Goal: Information Seeking & Learning: Learn about a topic

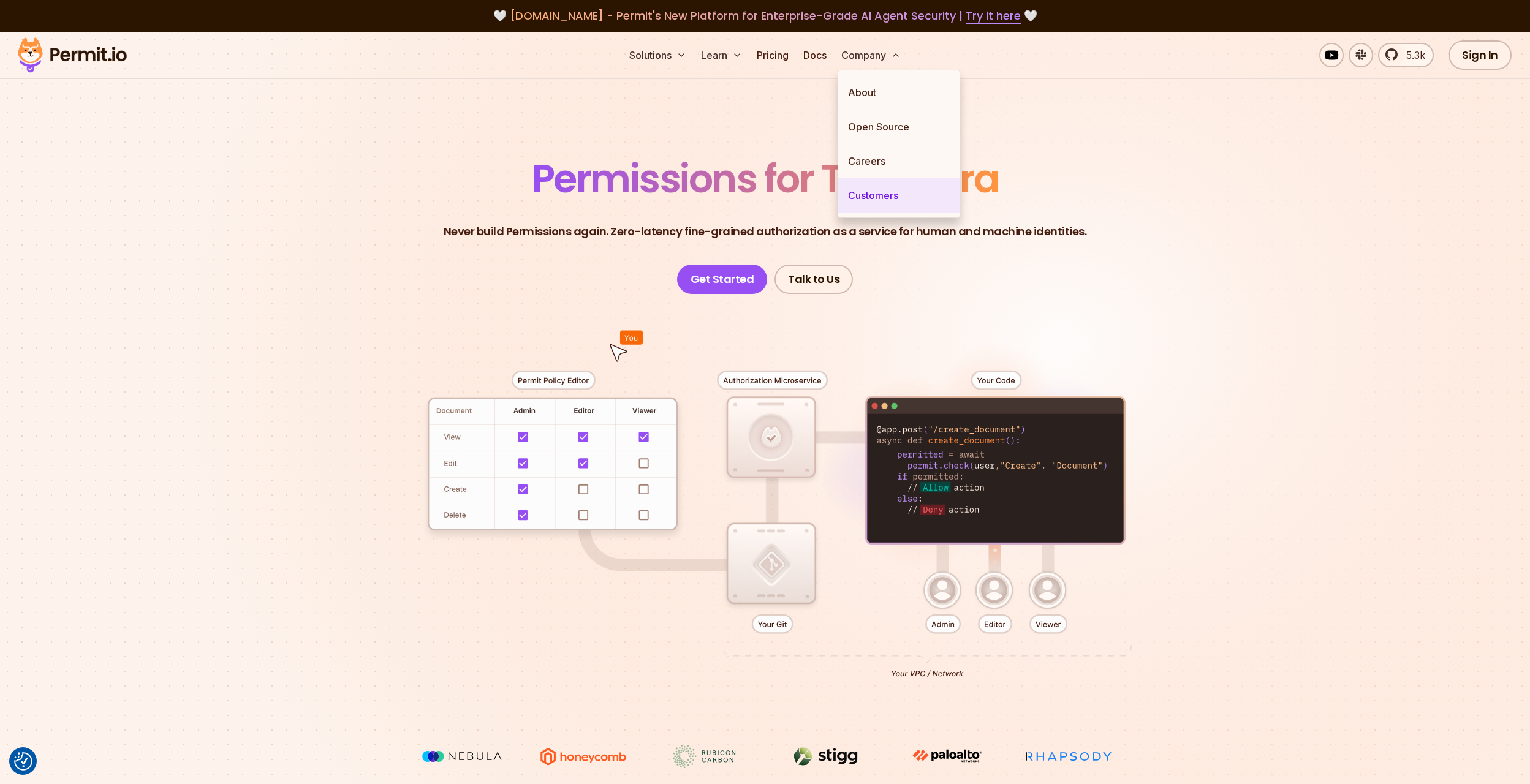
click at [879, 199] on link "Customers" at bounding box center [899, 195] width 121 height 34
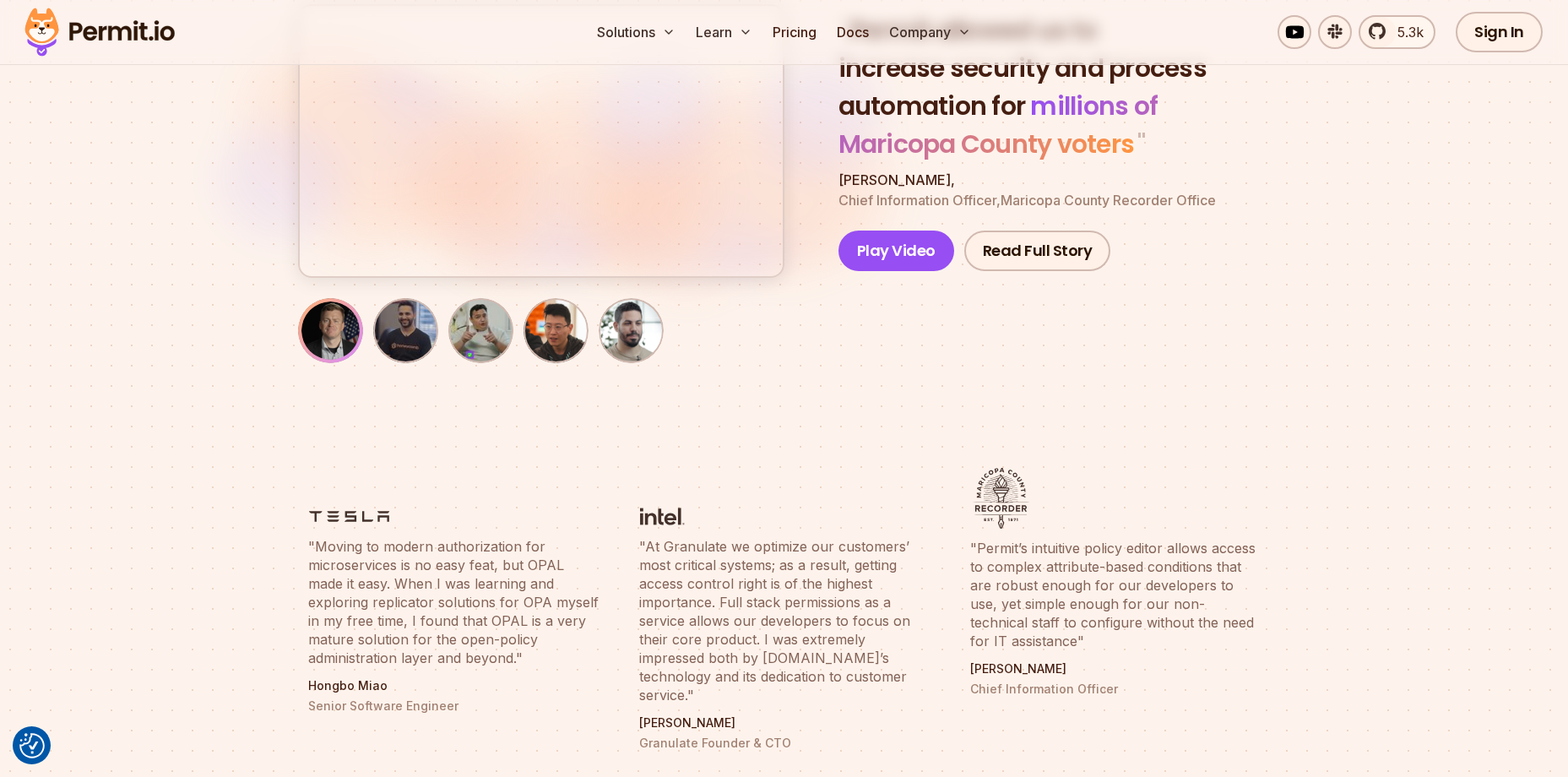
scroll to position [253, 0]
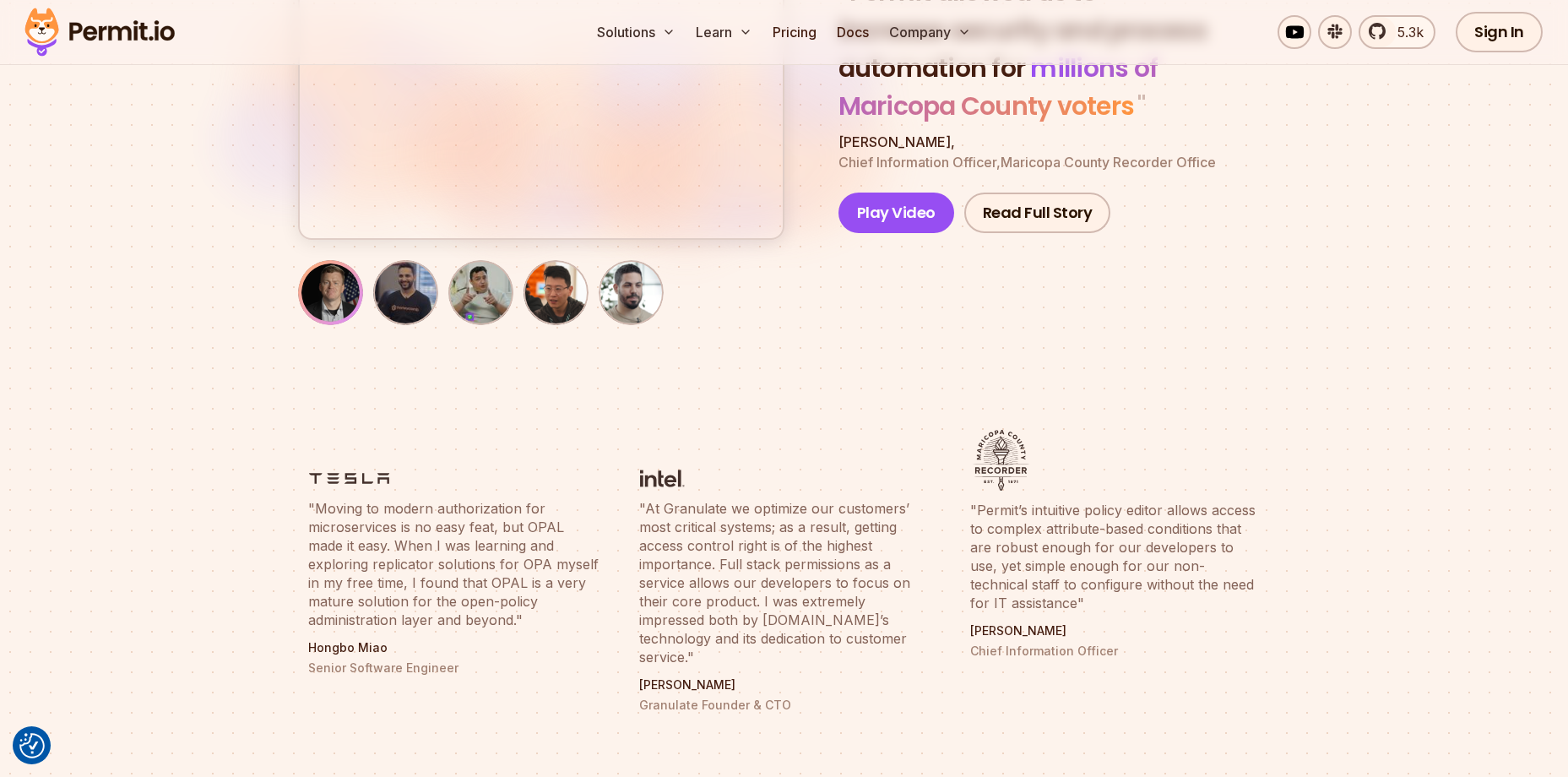
click at [358, 486] on img at bounding box center [349, 479] width 82 height 21
click at [699, 469] on figure at bounding box center [784, 459] width 291 height 59
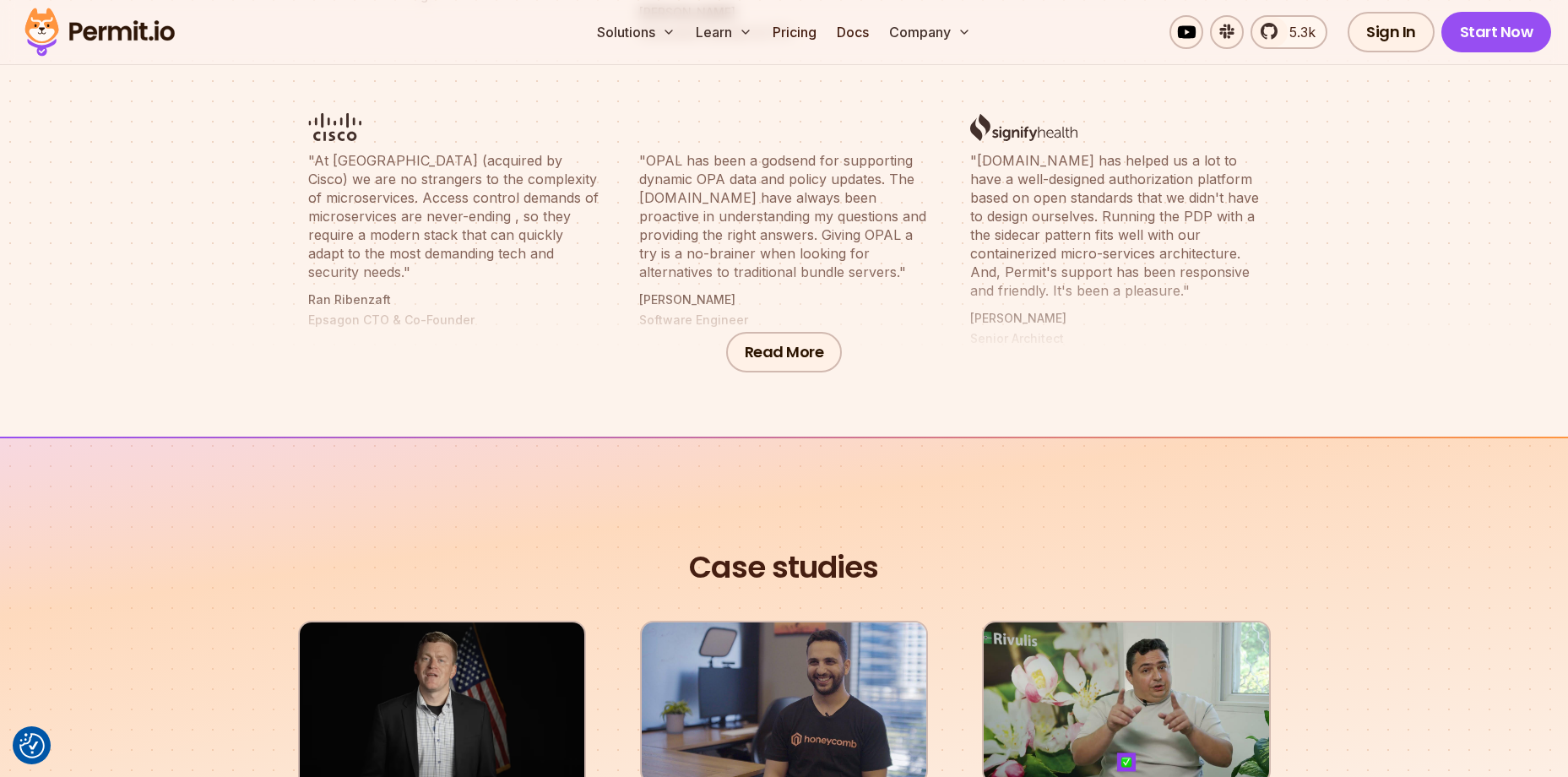
scroll to position [929, 0]
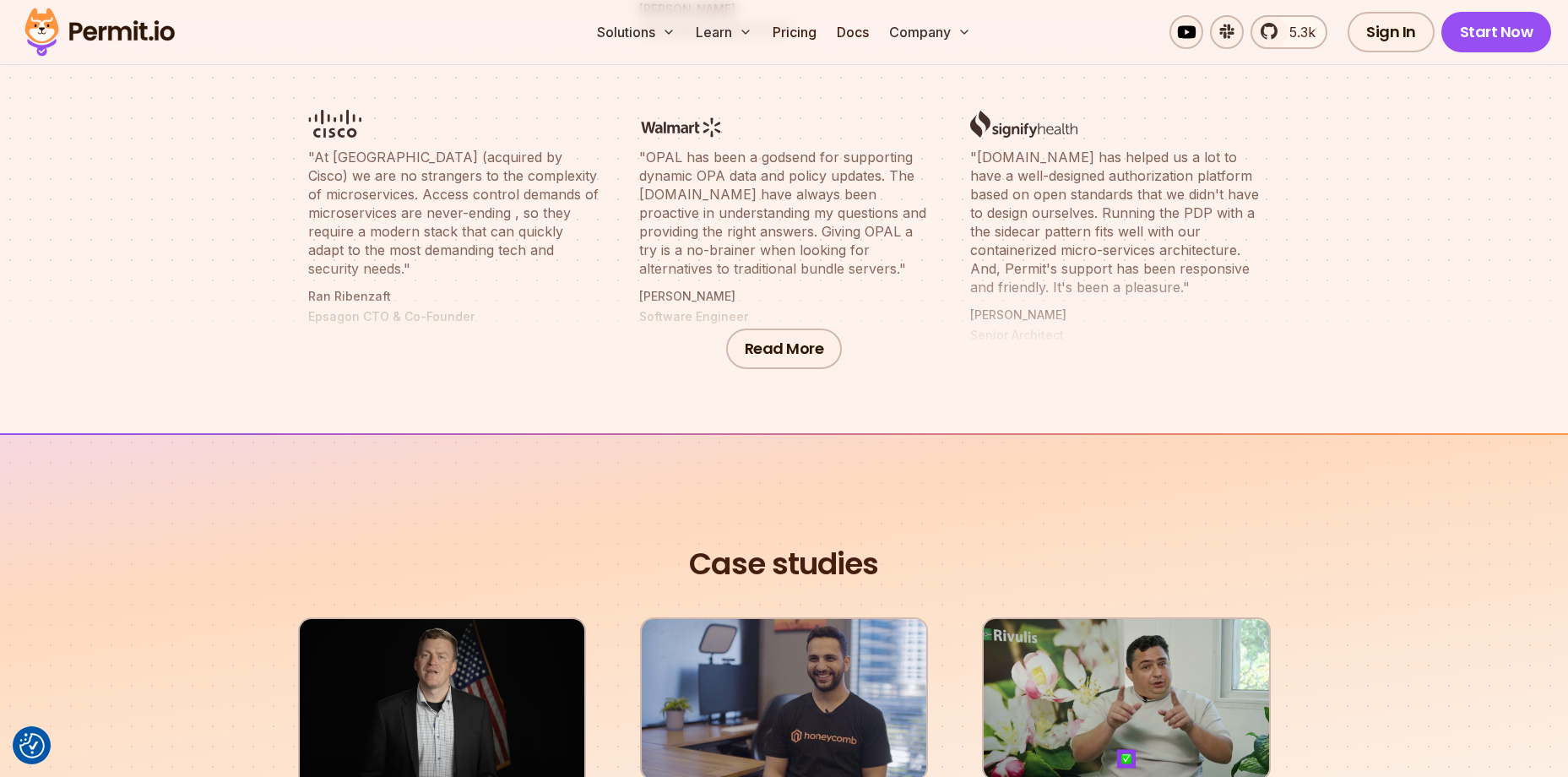
click at [332, 119] on li ""At [GEOGRAPHIC_DATA] (acquired by Cisco) we are no strangers to the complexity…" at bounding box center [453, 211] width 310 height 285
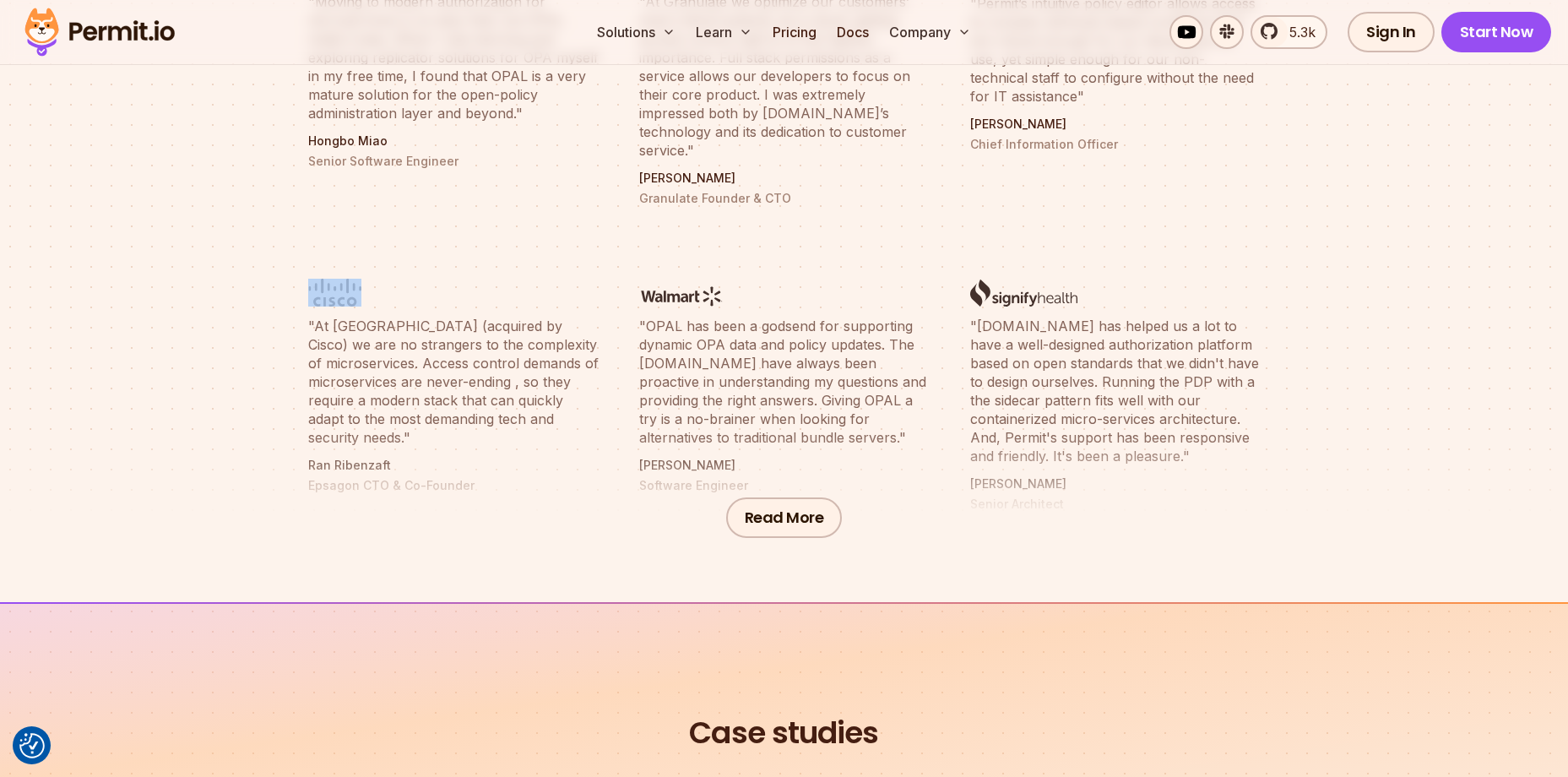
scroll to position [676, 0]
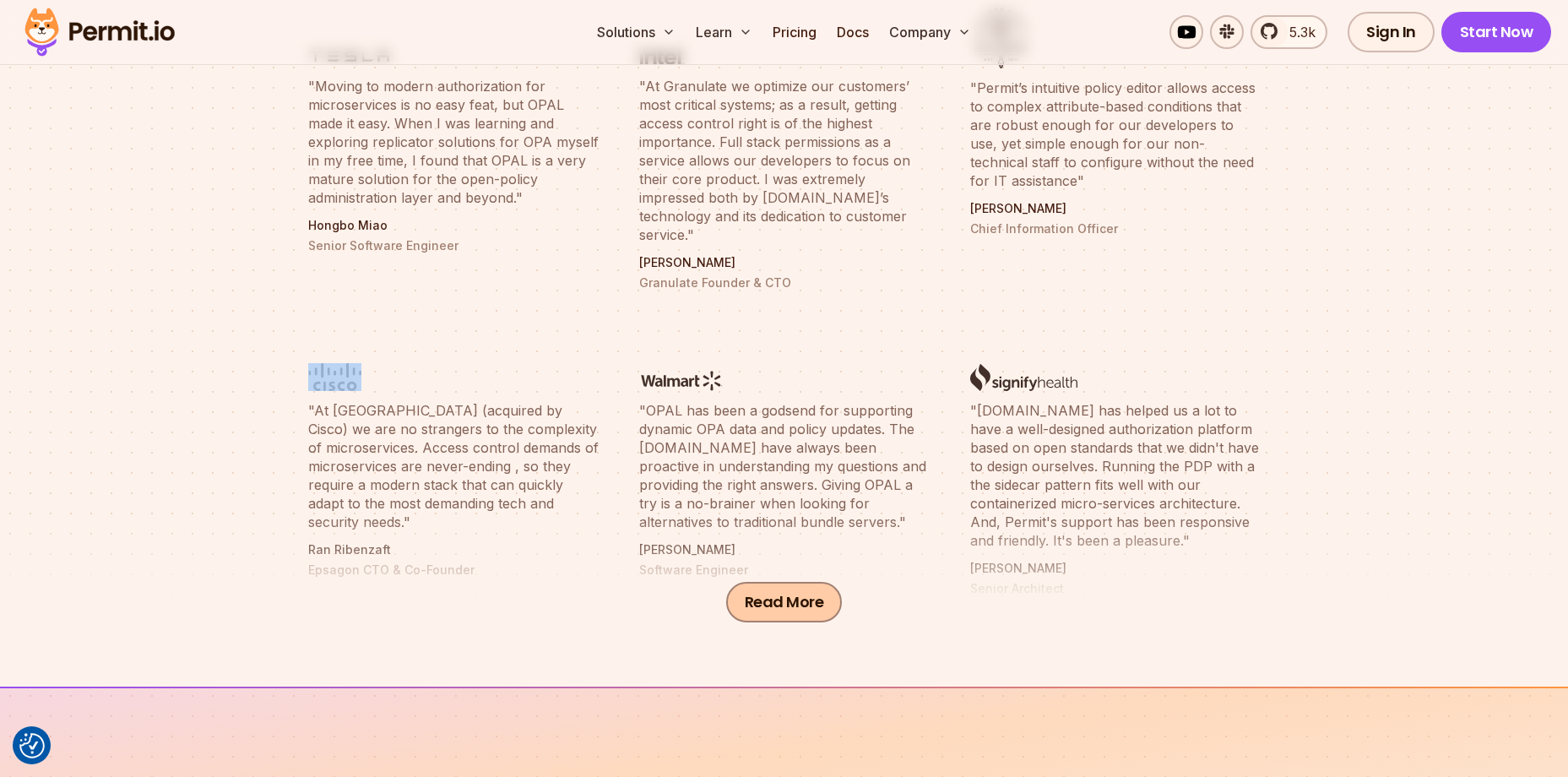
click at [793, 615] on button "Read More" at bounding box center [784, 602] width 116 height 41
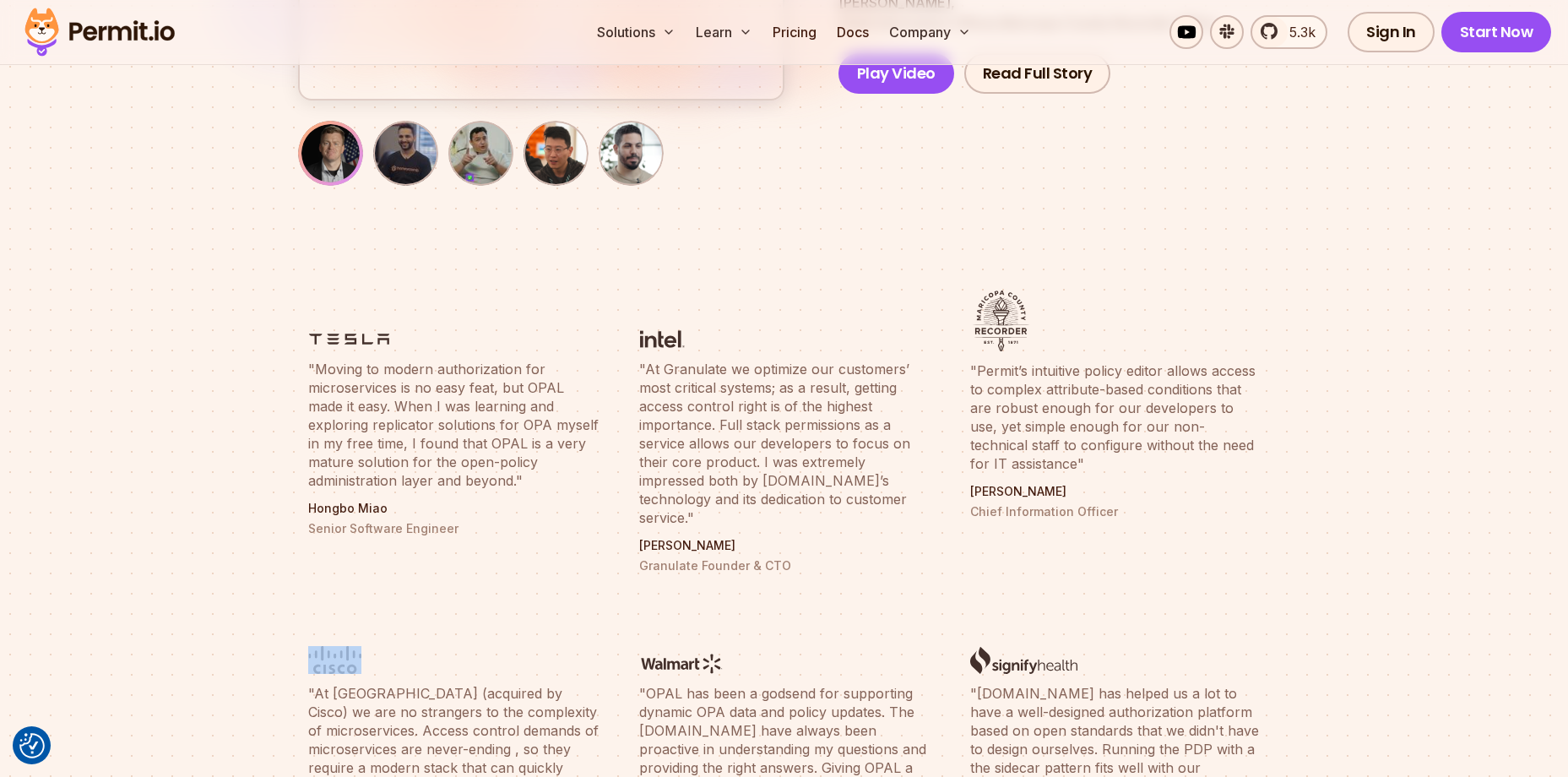
scroll to position [591, 0]
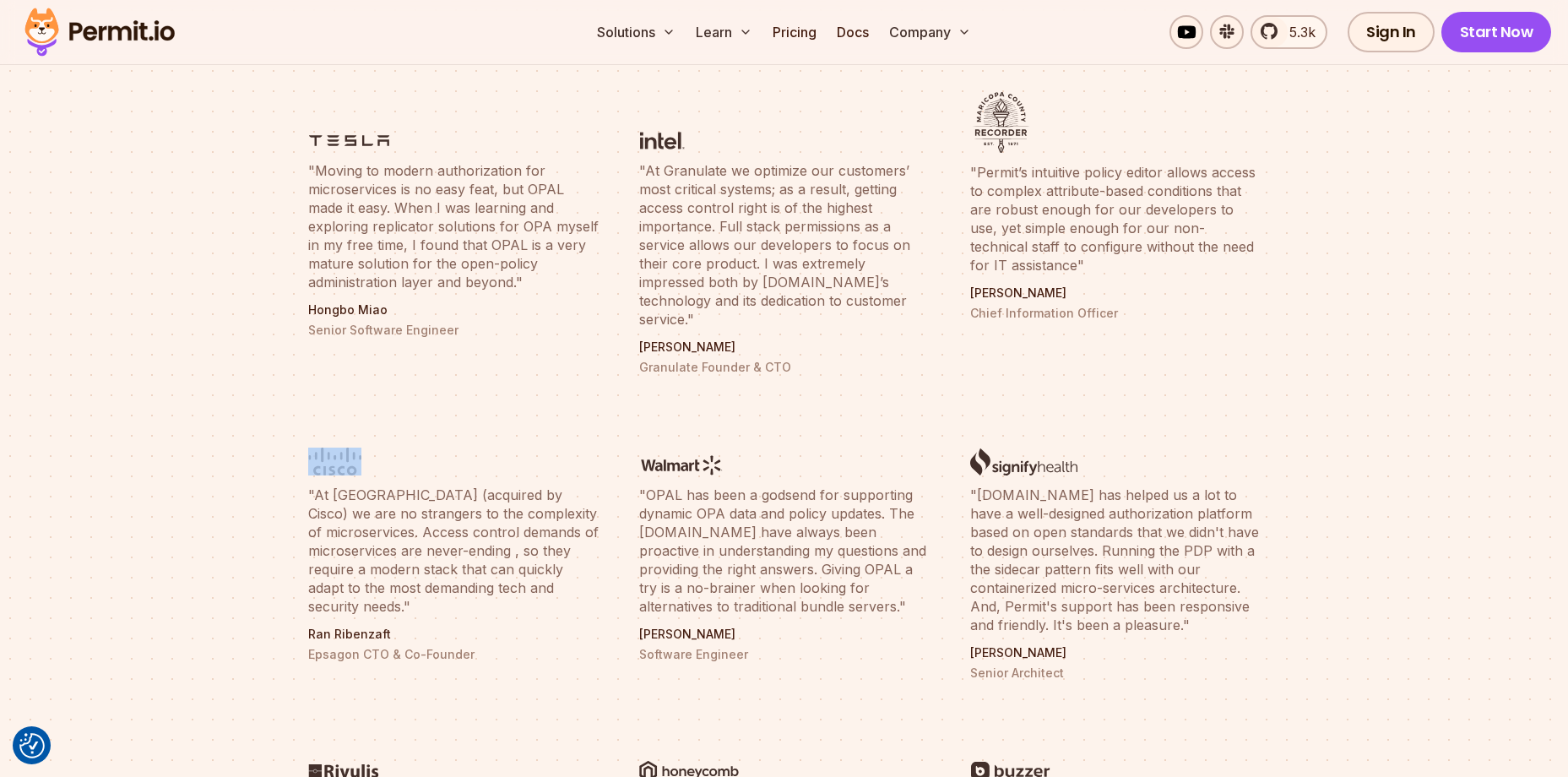
click at [357, 149] on img at bounding box center [349, 140] width 82 height 21
click at [420, 137] on figure at bounding box center [453, 122] width 291 height 59
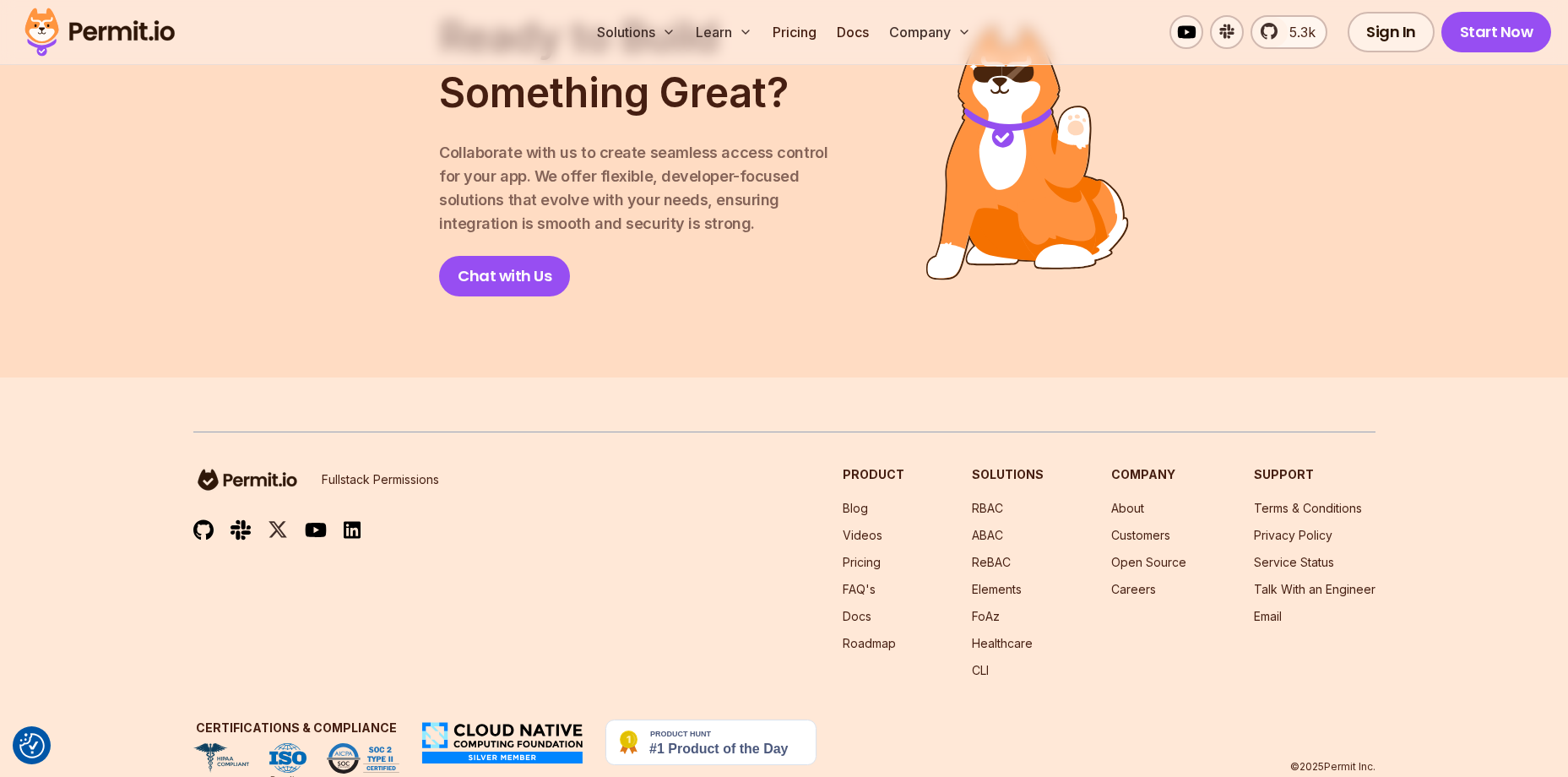
scroll to position [3081, 0]
